Goal: Transaction & Acquisition: Purchase product/service

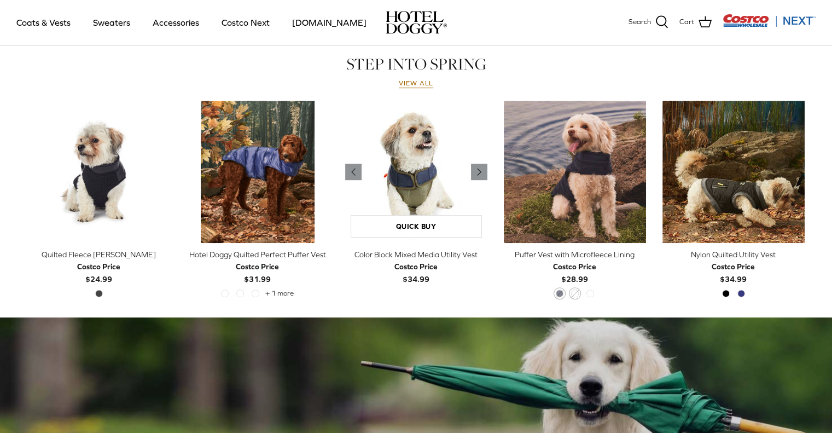
scroll to position [494, 0]
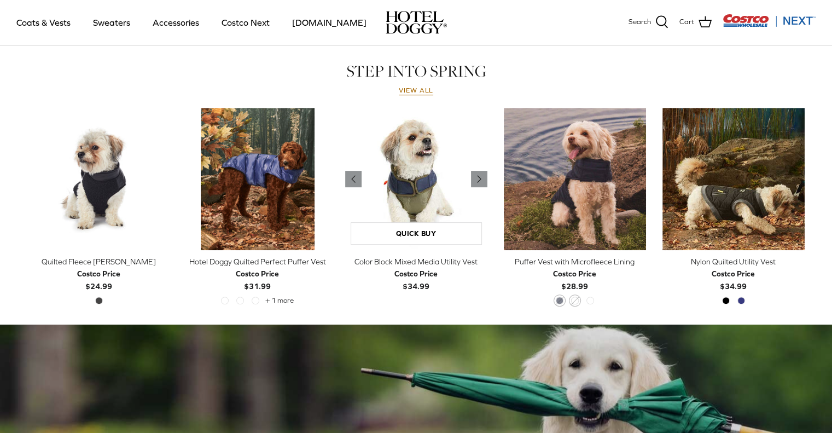
click at [397, 173] on img "Color Block Mixed Media Utility Vest" at bounding box center [416, 179] width 142 height 142
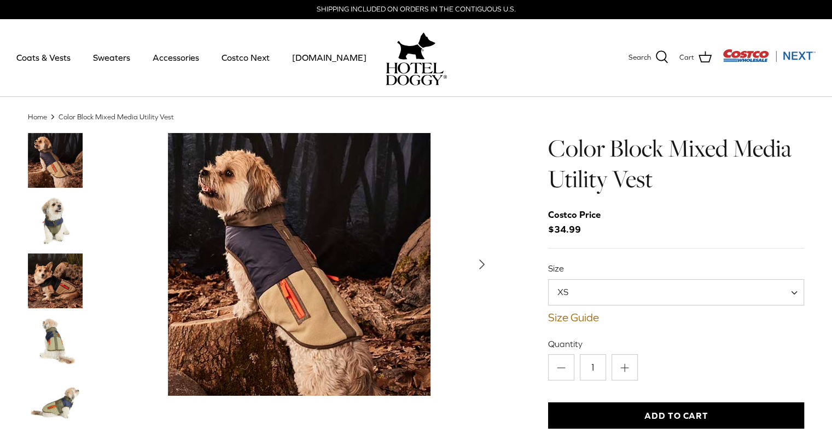
click at [20, 213] on div "Left Right S" at bounding box center [416, 424] width 810 height 582
click at [65, 218] on img "Thumbnail Link" at bounding box center [55, 220] width 55 height 55
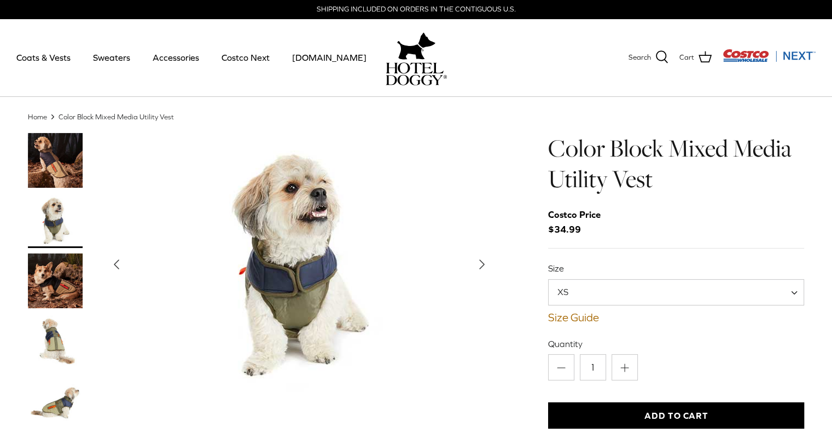
click at [68, 275] on img "Thumbnail Link" at bounding box center [55, 280] width 55 height 55
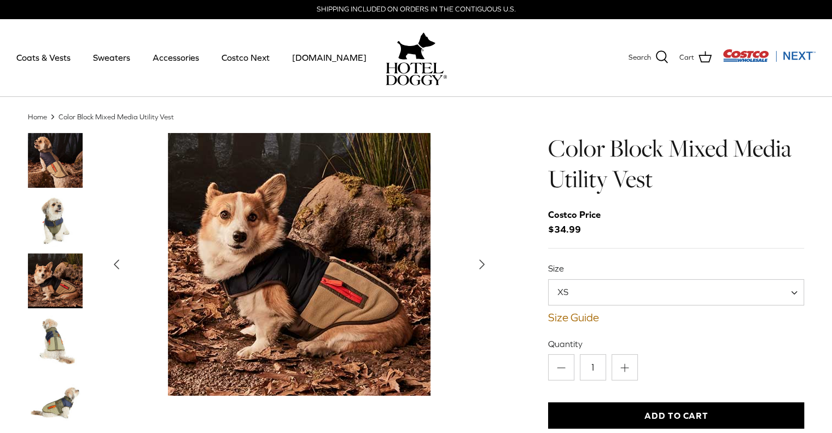
click at [53, 333] on img "Thumbnail Link" at bounding box center [55, 340] width 55 height 55
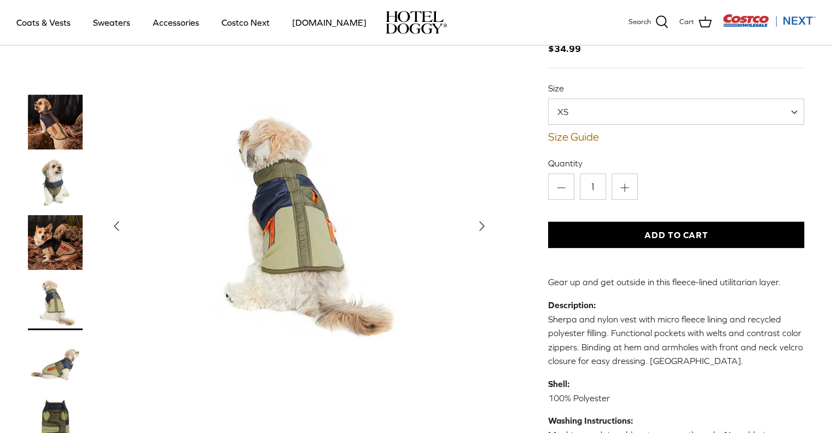
scroll to position [109, 0]
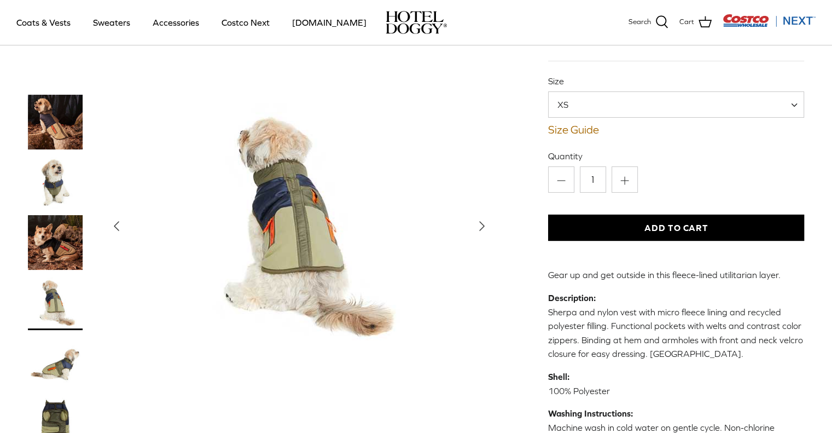
click at [66, 369] on img "Thumbnail Link" at bounding box center [55, 362] width 55 height 55
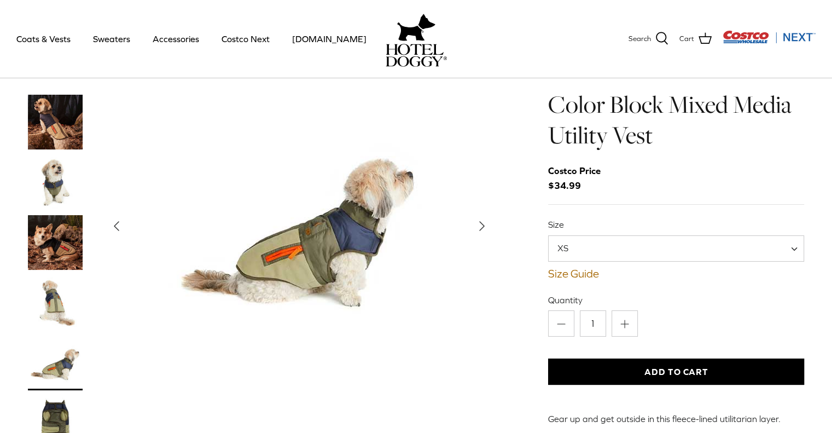
scroll to position [0, 0]
